Goal: Information Seeking & Learning: Learn about a topic

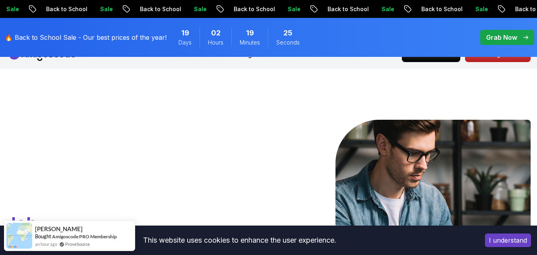
scroll to position [6, 0]
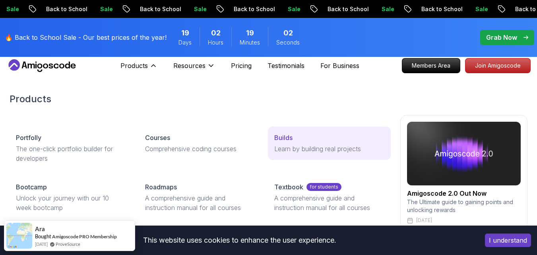
click at [316, 141] on div "Builds" at bounding box center [329, 138] width 110 height 10
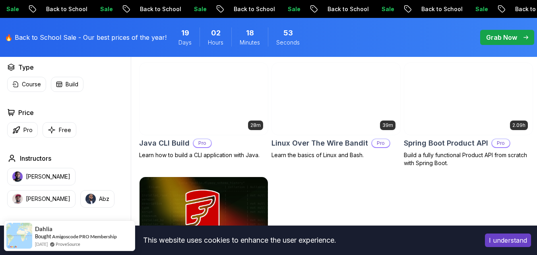
scroll to position [228, 0]
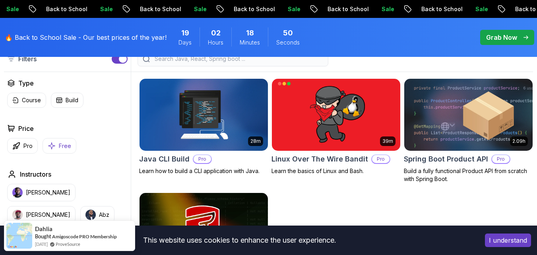
click at [57, 153] on button "Free" at bounding box center [60, 145] width 34 height 15
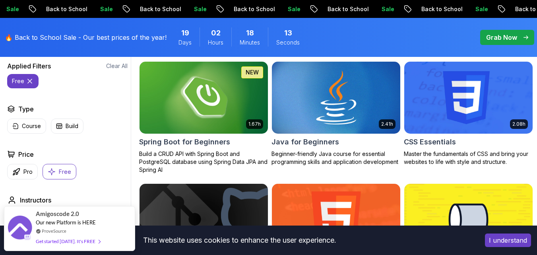
scroll to position [244, 0]
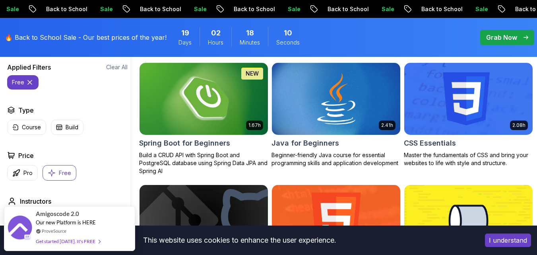
click at [174, 167] on p "Build a CRUD API with Spring Boot and PostgreSQL database using Spring Data JPA…" at bounding box center [203, 163] width 129 height 24
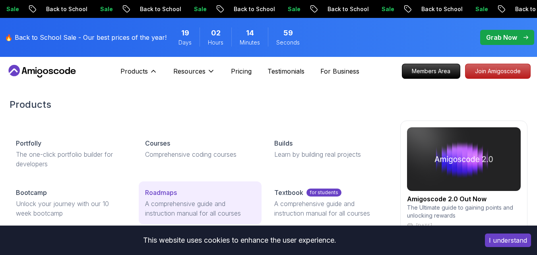
click at [206, 203] on p "A comprehensive guide and instruction manual for all courses" at bounding box center [200, 208] width 110 height 19
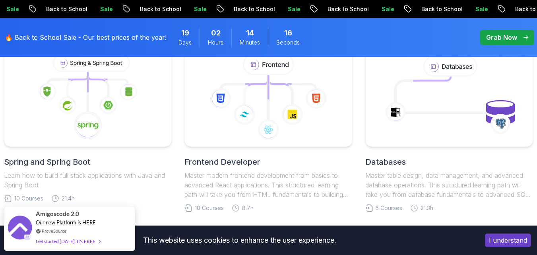
scroll to position [429, 0]
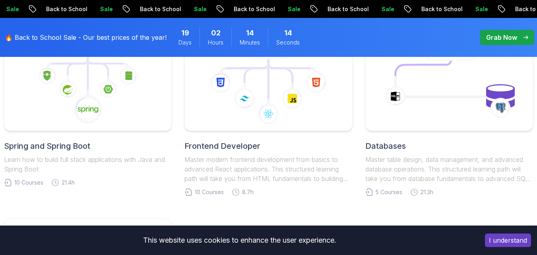
click at [427, 167] on p "Master table design, data management, and advanced database operations. This st…" at bounding box center [449, 169] width 168 height 29
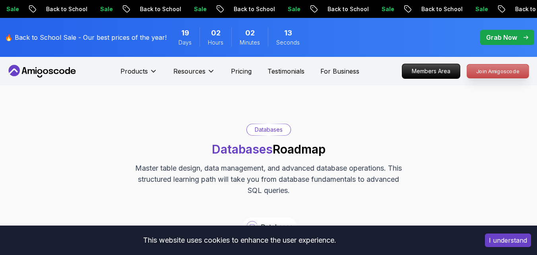
click at [488, 70] on p "Join Amigoscode" at bounding box center [498, 71] width 62 height 14
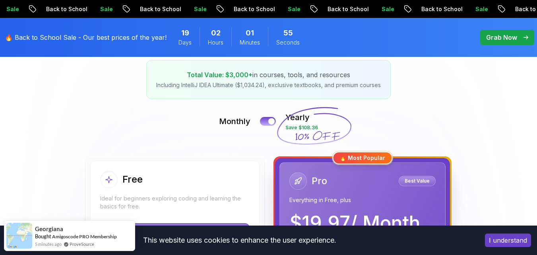
scroll to position [222, 0]
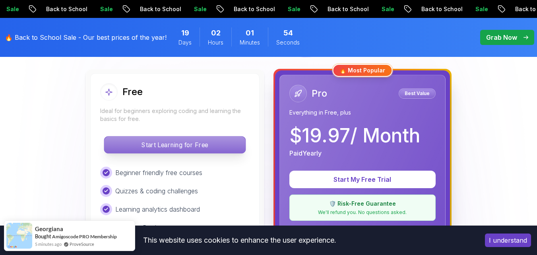
click at [168, 137] on p "Start Learning for Free" at bounding box center [174, 144] width 141 height 17
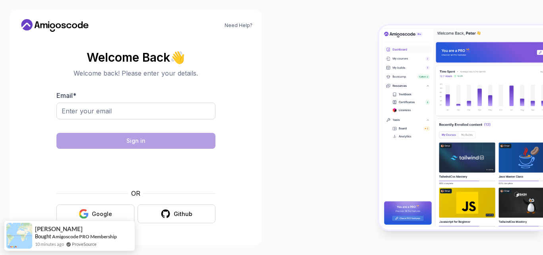
click at [90, 209] on button "Google" at bounding box center [95, 213] width 78 height 19
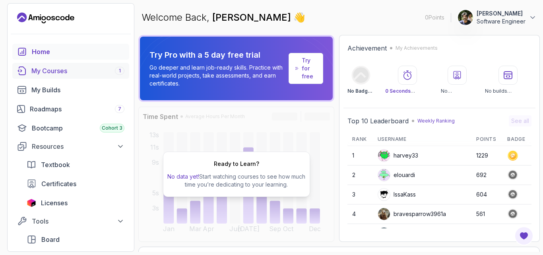
click at [79, 70] on div "My Courses 1" at bounding box center [77, 71] width 93 height 10
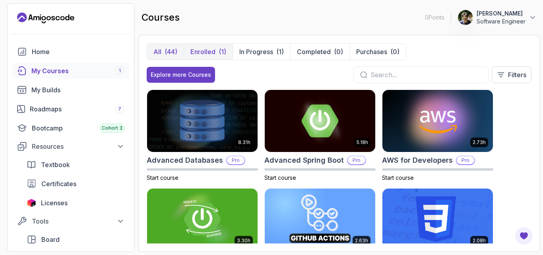
click at [200, 48] on p "Enrolled" at bounding box center [202, 52] width 25 height 10
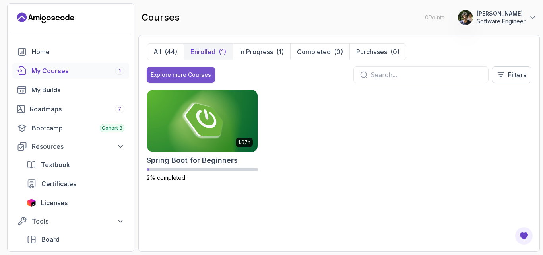
click at [168, 70] on button "Explore more Courses" at bounding box center [181, 75] width 68 height 16
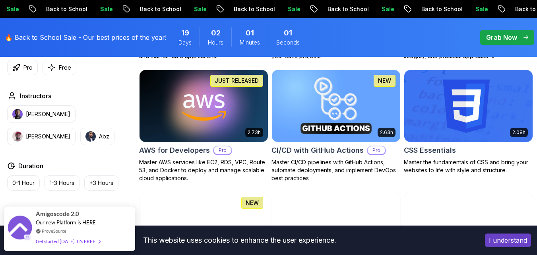
scroll to position [686, 0]
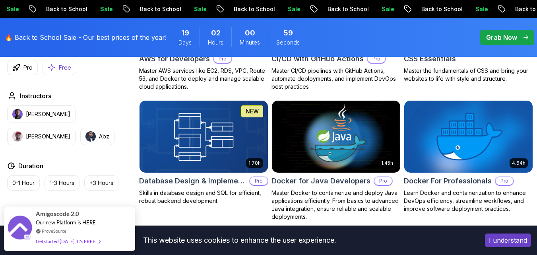
click at [56, 70] on button "Free" at bounding box center [60, 67] width 34 height 15
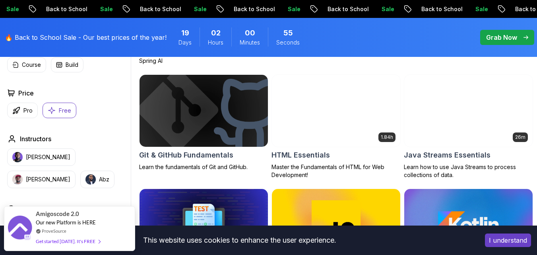
scroll to position [350, 0]
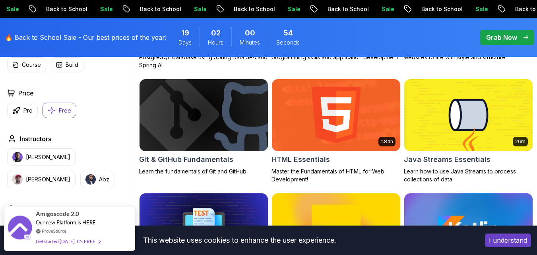
click at [204, 165] on h2 "Git & GitHub Fundamentals" at bounding box center [186, 159] width 94 height 11
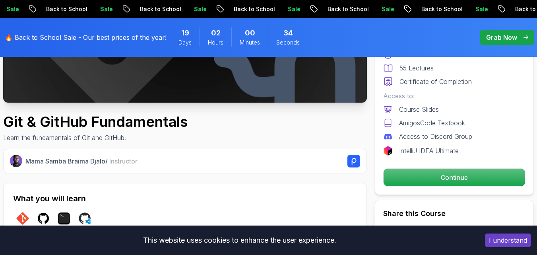
scroll to position [242, 0]
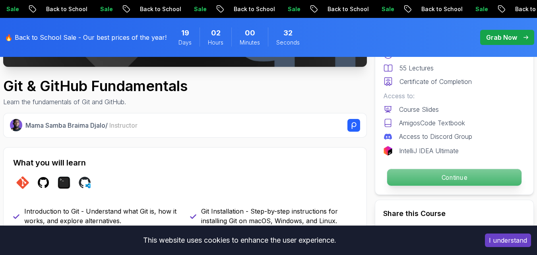
click at [463, 177] on p "Continue" at bounding box center [454, 177] width 134 height 17
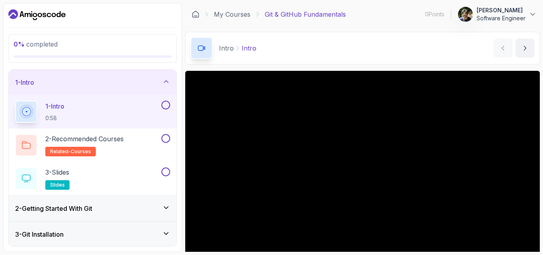
click at [542, 69] on section "0 % completed 1 - Intro 1 - Intro 0:58 2 - Recommended Courses related-courses …" at bounding box center [271, 127] width 543 height 255
click at [163, 79] on icon at bounding box center [166, 81] width 8 height 8
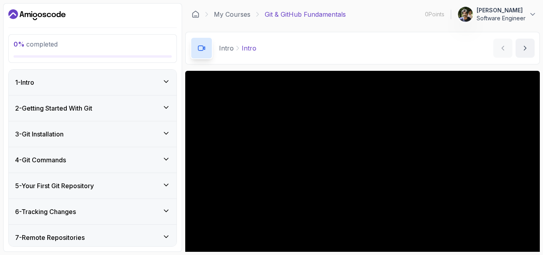
click at [542, 84] on section "0 % completed 1 - Intro 2 - Getting Started With Git 3 - Git Installation 4 - G…" at bounding box center [271, 127] width 543 height 255
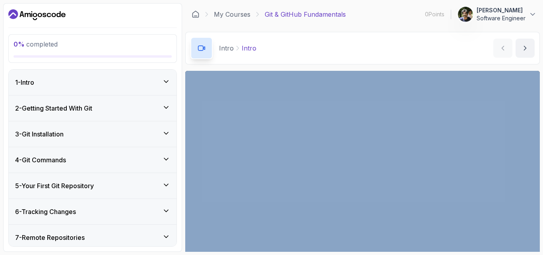
click at [335, 35] on div "Intro Intro Intro by nelson" at bounding box center [362, 48] width 354 height 33
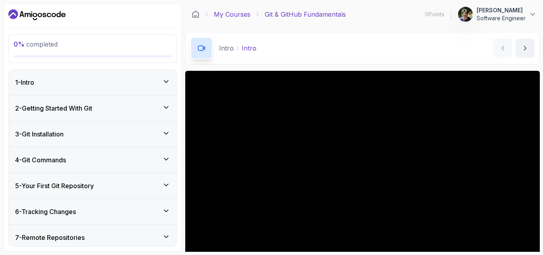
click at [228, 13] on link "My Courses" at bounding box center [232, 15] width 37 height 10
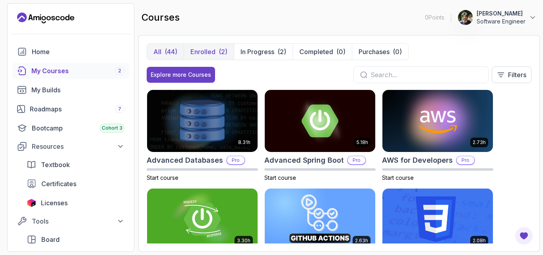
click at [202, 51] on p "Enrolled" at bounding box center [202, 52] width 25 height 10
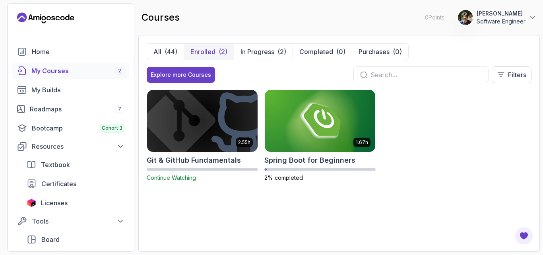
click at [202, 121] on img at bounding box center [202, 120] width 116 height 65
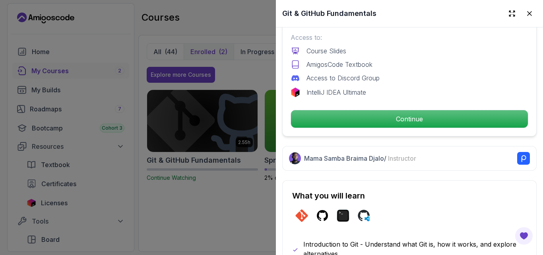
scroll to position [285, 0]
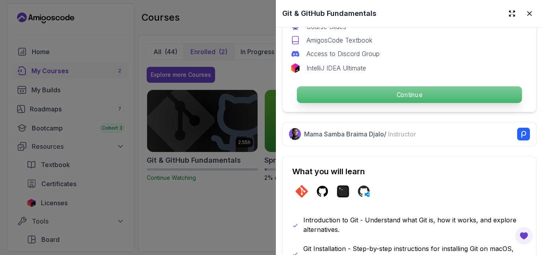
click at [446, 89] on p "Continue" at bounding box center [409, 94] width 225 height 17
